Goal: Task Accomplishment & Management: Use online tool/utility

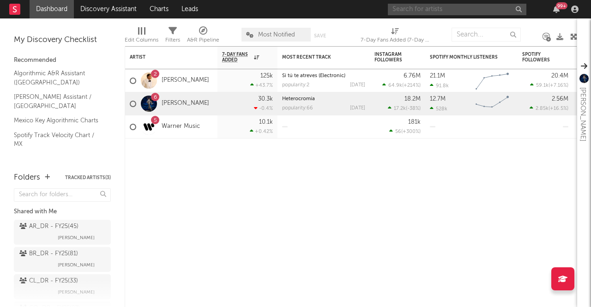
click at [477, 10] on input "text" at bounding box center [457, 10] width 138 height 12
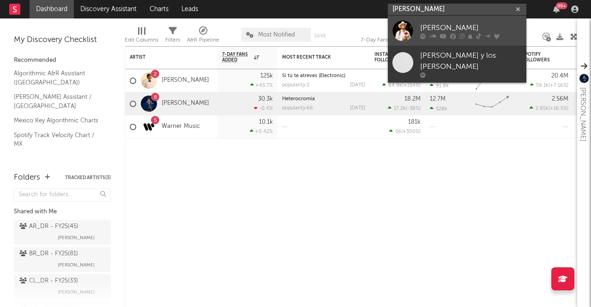
type input "[PERSON_NAME]"
click at [396, 28] on div at bounding box center [402, 30] width 21 height 21
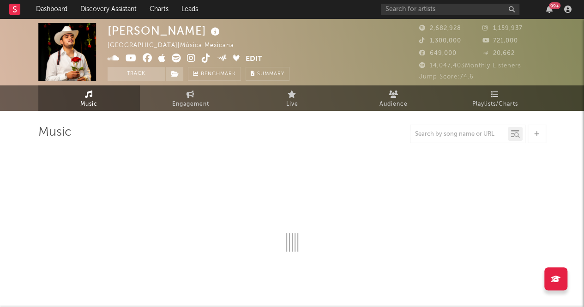
select select "6m"
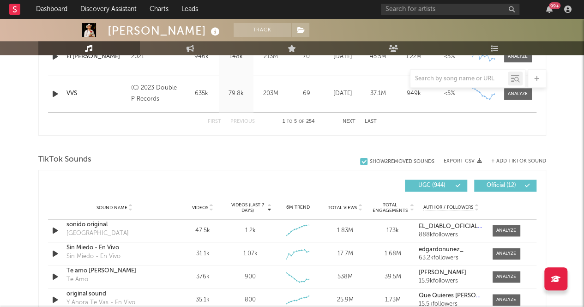
scroll to position [533, 0]
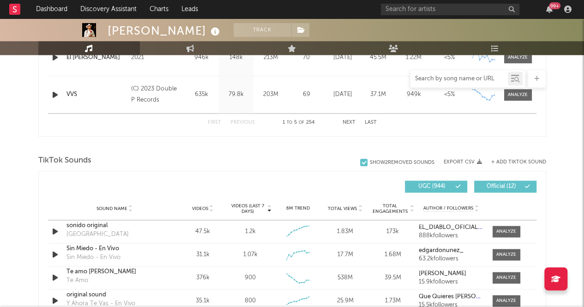
click at [445, 81] on input "text" at bounding box center [458, 78] width 97 height 7
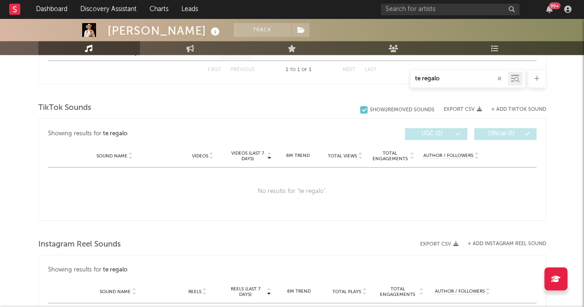
scroll to position [431, 0]
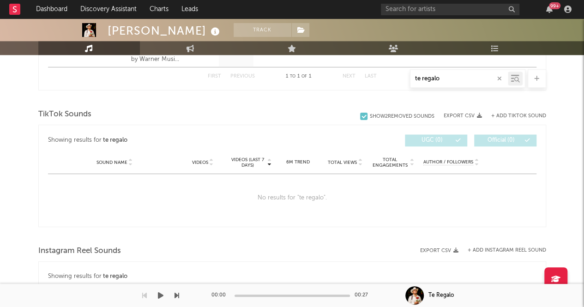
type input "te regalo"
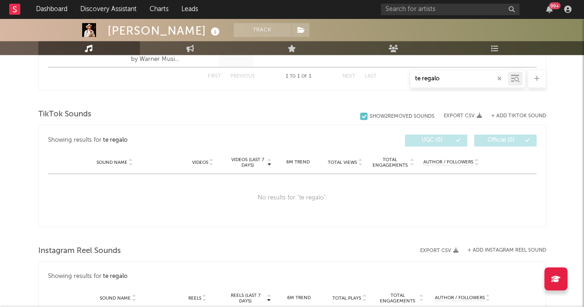
scroll to position [386, 0]
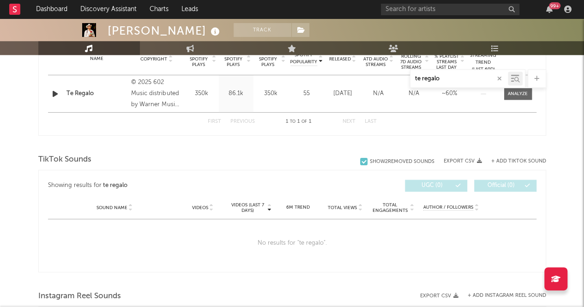
click at [520, 156] on div "TikTok Sounds" at bounding box center [292, 160] width 508 height 16
click at [515, 160] on button "+ Add TikTok Sound" at bounding box center [518, 161] width 55 height 5
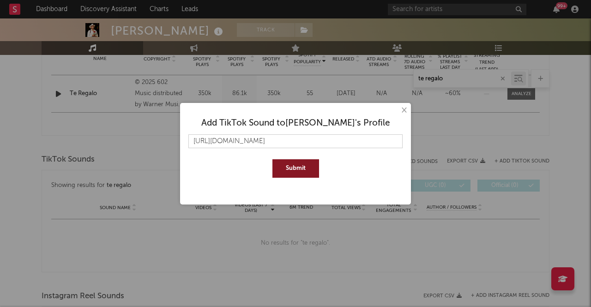
type input "[URL][DOMAIN_NAME]"
click at [290, 160] on button "Submit" at bounding box center [295, 168] width 47 height 18
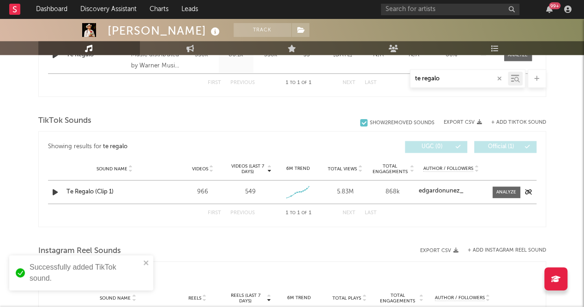
scroll to position [450, 0]
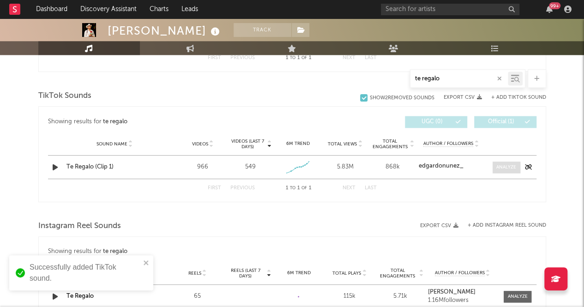
click at [506, 164] on div at bounding box center [506, 167] width 20 height 7
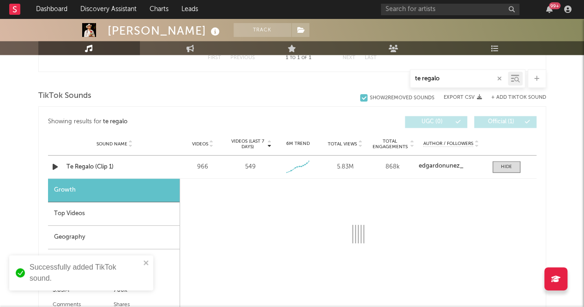
select select "1w"
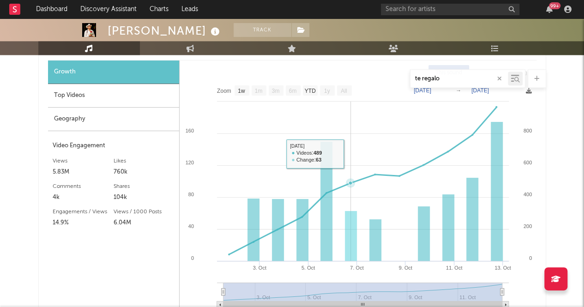
scroll to position [567, 0]
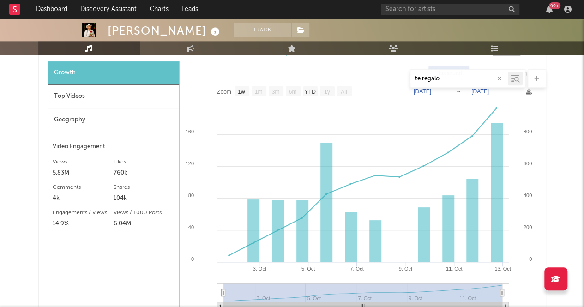
click at [94, 96] on div "Top Videos" at bounding box center [113, 97] width 131 height 24
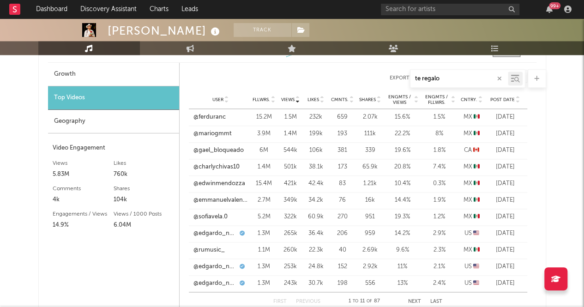
scroll to position [520, 0]
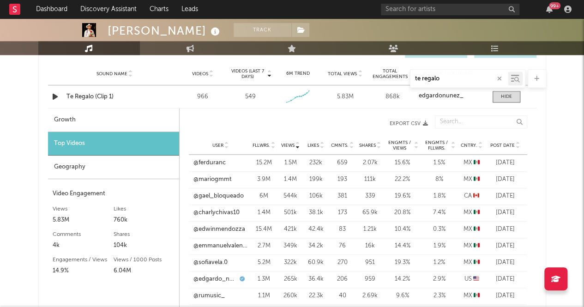
click at [143, 167] on div "Geography" at bounding box center [113, 168] width 131 height 24
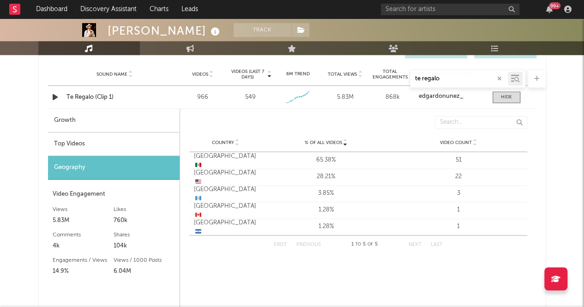
scroll to position [519, 0]
click at [104, 143] on div "Top Videos" at bounding box center [114, 145] width 132 height 24
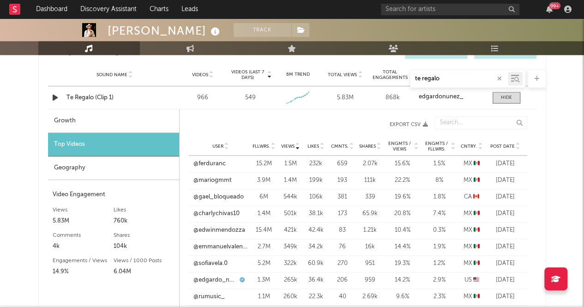
click at [113, 124] on div "Growth" at bounding box center [113, 121] width 131 height 24
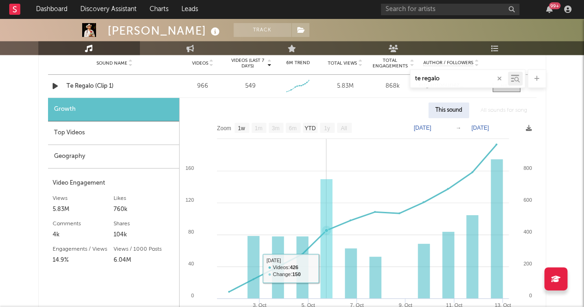
scroll to position [527, 0]
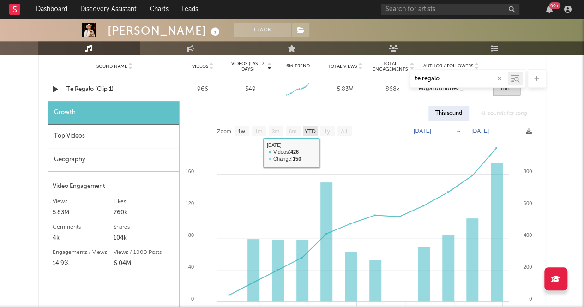
click at [305, 126] on rect at bounding box center [310, 131] width 15 height 10
select select "YTD"
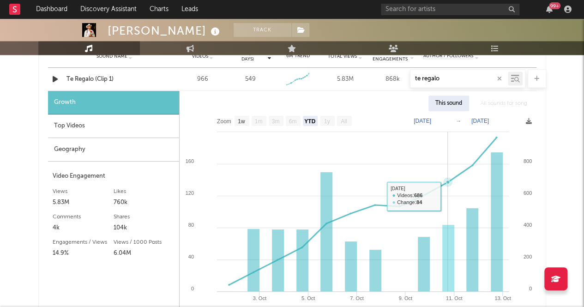
scroll to position [537, 0]
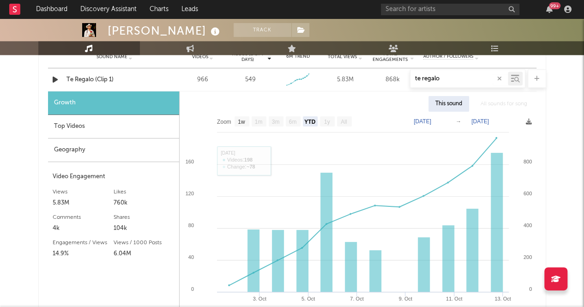
click at [71, 126] on div "Top Videos" at bounding box center [113, 127] width 131 height 24
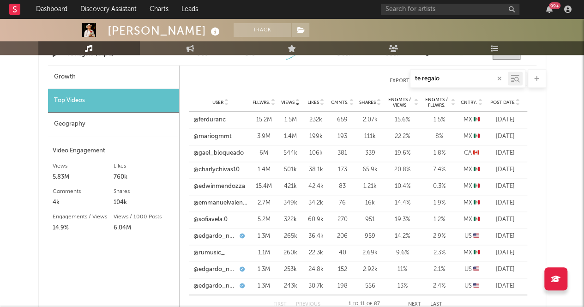
scroll to position [562, 0]
click at [215, 122] on link "@ferduranc" at bounding box center [209, 120] width 32 height 9
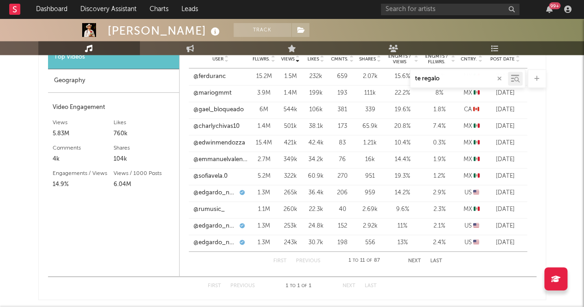
scroll to position [606, 0]
click at [408, 259] on button "Next" at bounding box center [414, 261] width 13 height 5
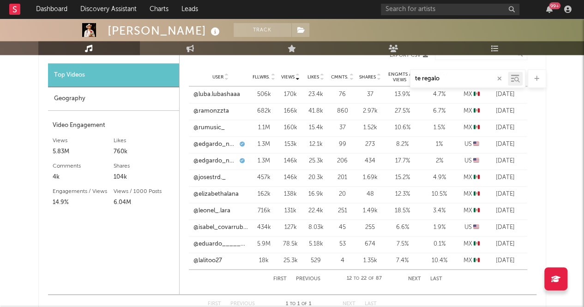
scroll to position [588, 0]
click at [312, 278] on button "Previous" at bounding box center [308, 279] width 24 height 5
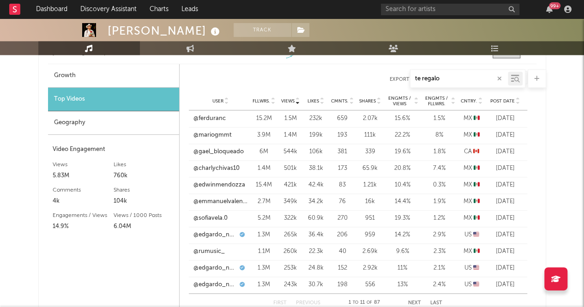
scroll to position [564, 0]
click at [116, 114] on div "Geography" at bounding box center [113, 124] width 131 height 24
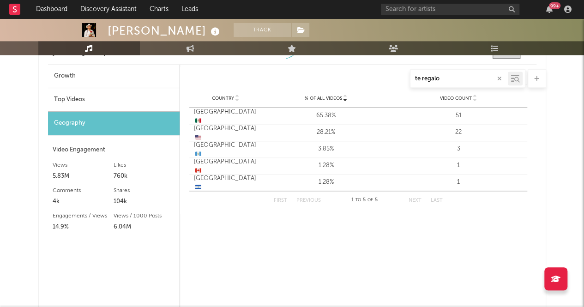
click at [84, 147] on div "Video Engagement" at bounding box center [114, 149] width 122 height 11
click at [79, 94] on div "Top Videos" at bounding box center [114, 100] width 132 height 24
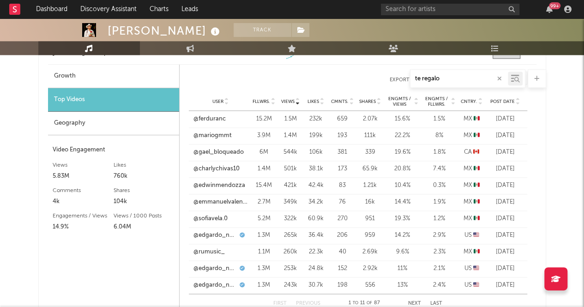
click at [109, 76] on div "te regalo" at bounding box center [292, 78] width 508 height 18
click at [65, 72] on div "te regalo" at bounding box center [292, 78] width 508 height 18
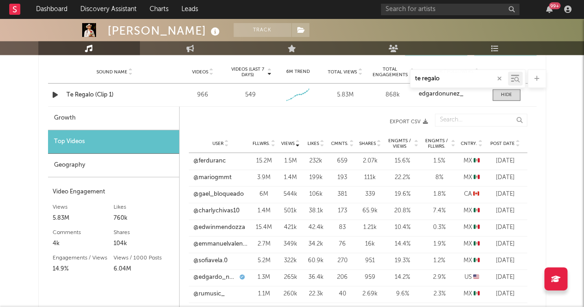
scroll to position [521, 0]
click at [57, 119] on div "Growth" at bounding box center [113, 119] width 131 height 24
select select "1w"
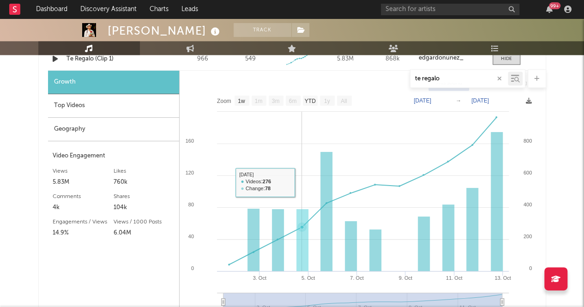
scroll to position [558, 0]
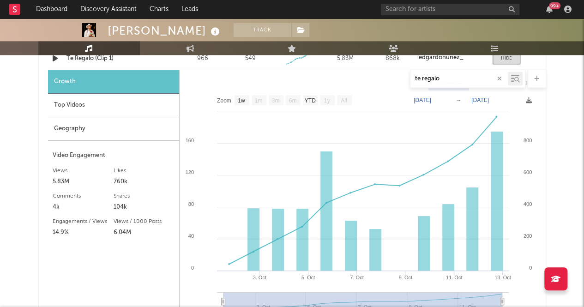
click at [102, 132] on div "Geography" at bounding box center [113, 129] width 131 height 24
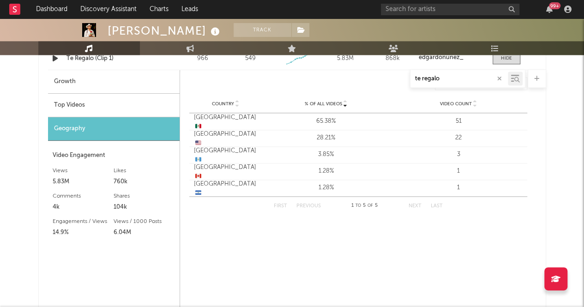
click at [66, 150] on div "Video Engagement" at bounding box center [114, 155] width 122 height 11
click at [72, 104] on div "Top Videos" at bounding box center [114, 106] width 132 height 24
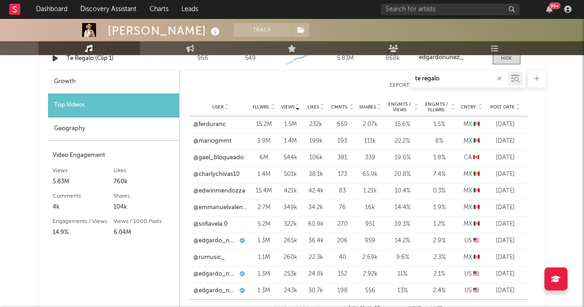
click at [92, 126] on div "Geography" at bounding box center [113, 129] width 131 height 24
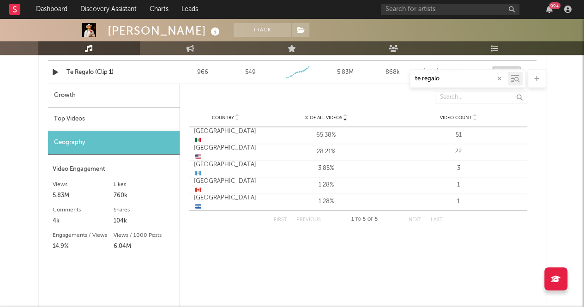
scroll to position [543, 0]
click at [101, 96] on div "Growth" at bounding box center [114, 97] width 132 height 24
select select "1w"
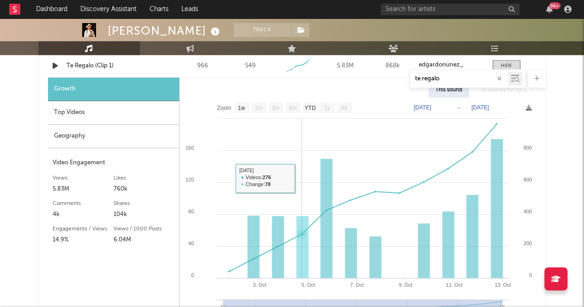
scroll to position [551, 0]
